Goal: Information Seeking & Learning: Learn about a topic

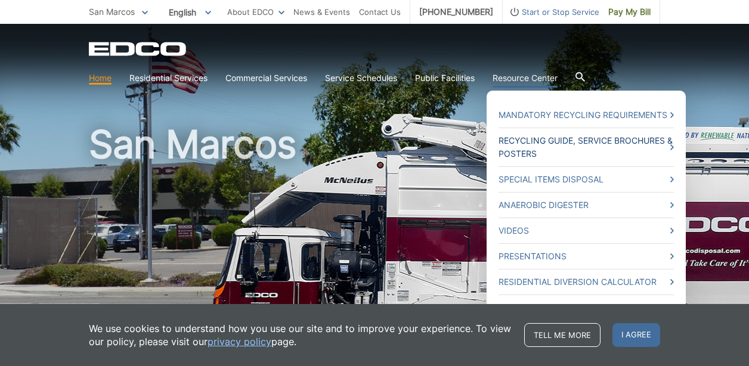
click at [513, 147] on link "Recycling Guide, Service Brochures & Posters" at bounding box center [586, 147] width 175 height 26
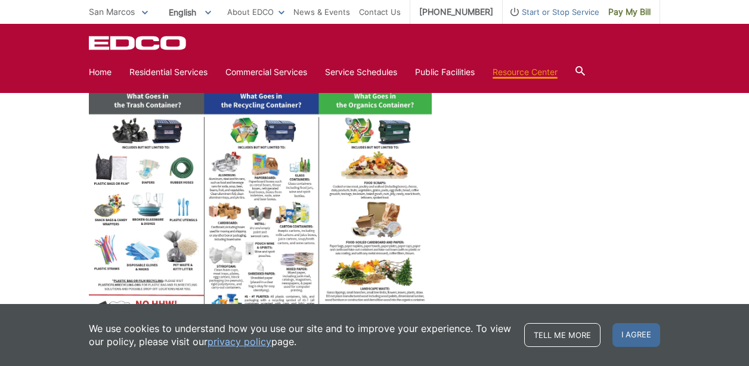
scroll to position [477, 0]
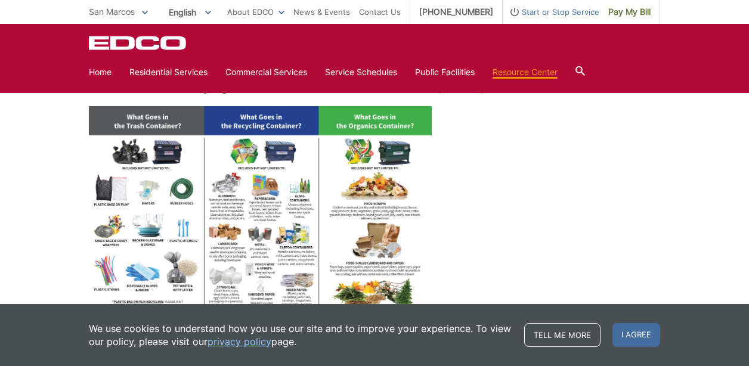
click at [255, 222] on img at bounding box center [260, 238] width 343 height 265
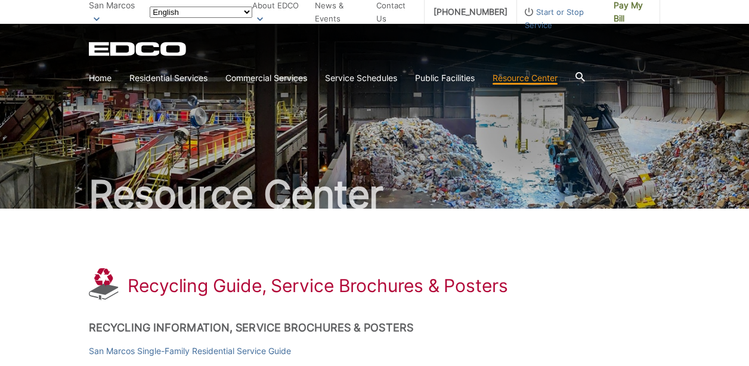
scroll to position [477, 0]
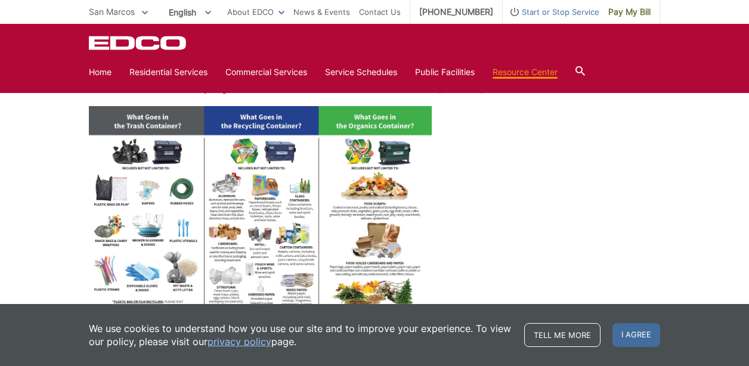
click at [584, 70] on icon at bounding box center [581, 71] width 10 height 10
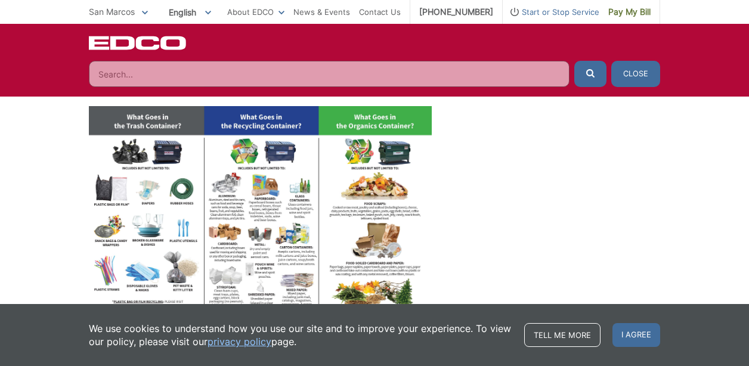
click at [138, 70] on input "Search" at bounding box center [329, 74] width 481 height 26
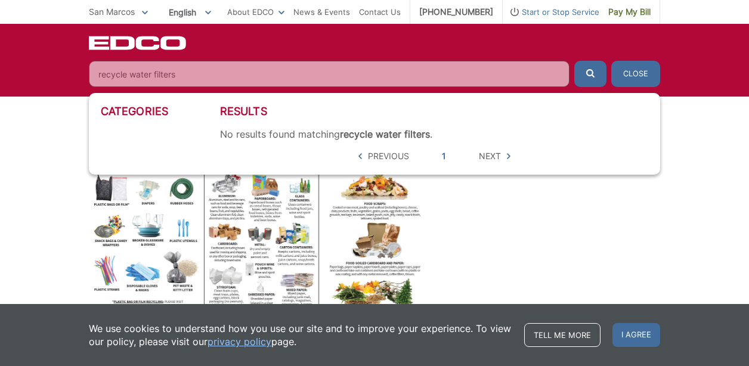
click at [574, 61] on button "submit" at bounding box center [590, 74] width 32 height 26
drag, startPoint x: 130, startPoint y: 76, endPoint x: -14, endPoint y: 65, distance: 144.7
type input "water filters"
click at [598, 69] on button "submit" at bounding box center [590, 74] width 32 height 26
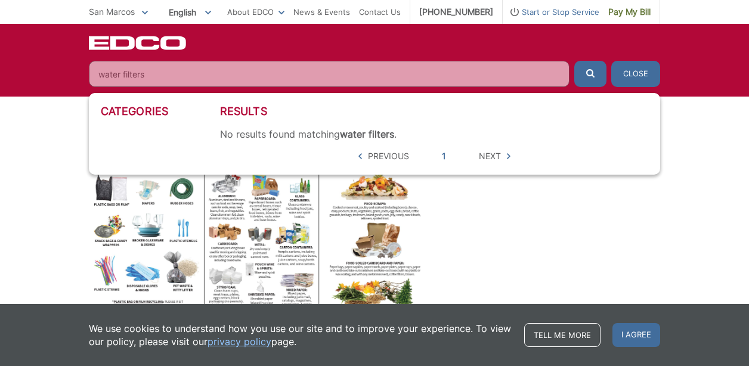
click at [598, 69] on button "submit" at bounding box center [590, 74] width 32 height 26
click at [625, 75] on button "Close" at bounding box center [635, 74] width 49 height 26
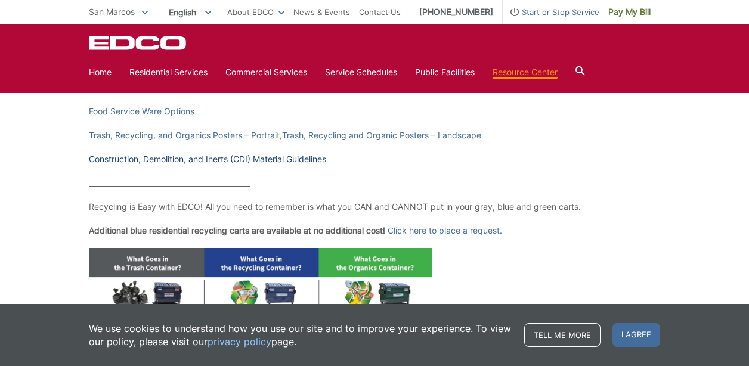
scroll to position [335, 0]
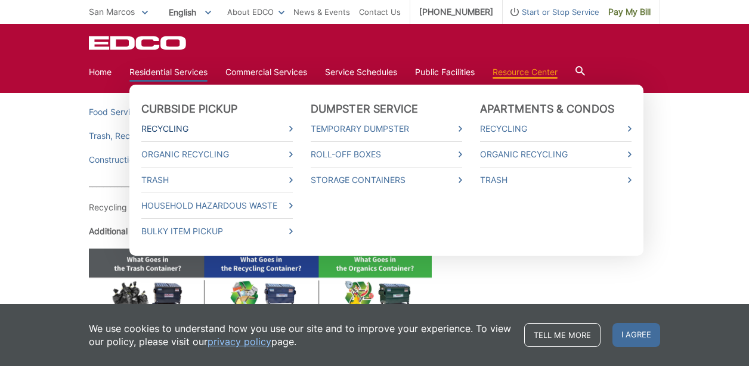
click at [193, 125] on link "Recycling" at bounding box center [217, 128] width 152 height 13
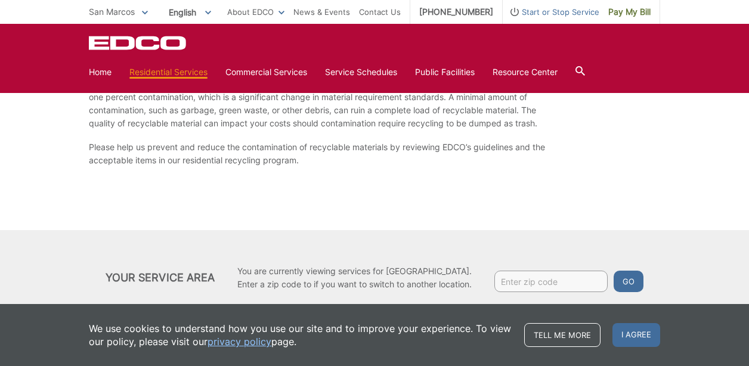
scroll to position [1846, 0]
